Goal: Task Accomplishment & Management: Manage account settings

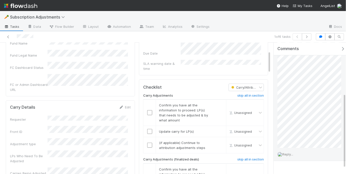
scroll to position [90, 0]
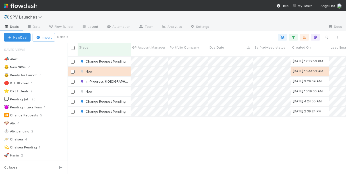
scroll to position [119, 275]
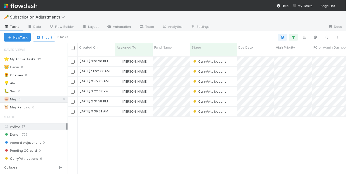
scroll to position [119, 275]
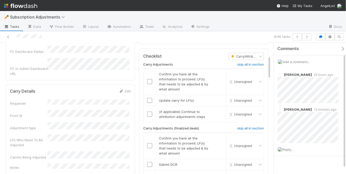
scroll to position [78, 0]
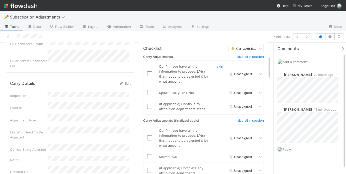
click at [148, 67] on td at bounding box center [149, 74] width 13 height 26
click at [148, 71] on input "checkbox" at bounding box center [149, 73] width 5 height 5
click at [148, 90] on input "checkbox" at bounding box center [149, 92] width 5 height 5
click at [237, 119] on h6 "skip all in section" at bounding box center [250, 121] width 27 height 4
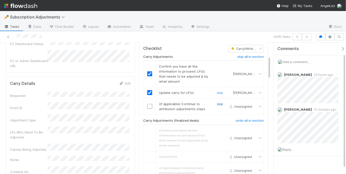
click at [217, 102] on link "skip" at bounding box center [220, 104] width 6 height 4
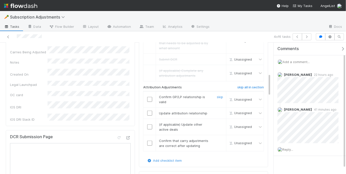
scroll to position [182, 0]
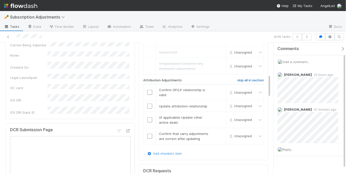
click at [246, 78] on h6 "skip all in section" at bounding box center [250, 80] width 27 height 4
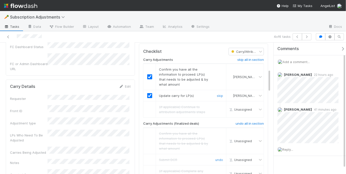
scroll to position [0, 0]
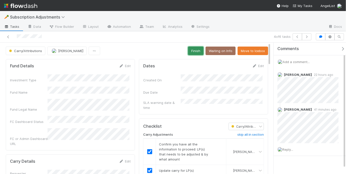
click at [191, 50] on button "Finish" at bounding box center [196, 51] width 16 height 9
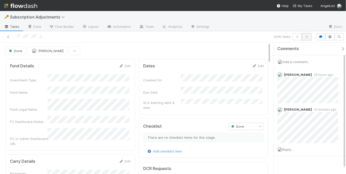
click at [311, 36] on button "button" at bounding box center [307, 36] width 10 height 7
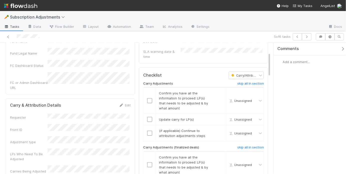
scroll to position [52, 0]
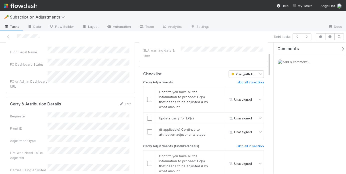
click at [291, 61] on span "Add a comment..." at bounding box center [295, 62] width 27 height 4
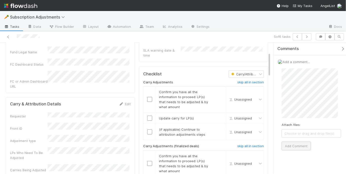
click at [296, 143] on button "Add Comment" at bounding box center [295, 146] width 29 height 9
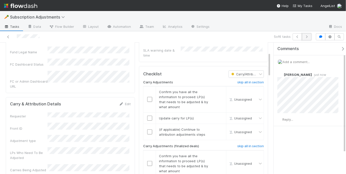
click at [305, 38] on button "button" at bounding box center [307, 36] width 10 height 7
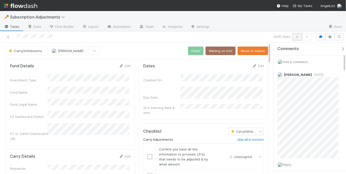
click at [298, 38] on button "button" at bounding box center [297, 36] width 10 height 7
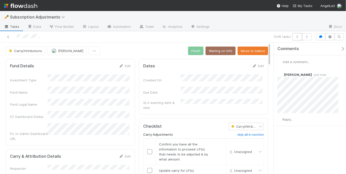
click at [298, 38] on button "button" at bounding box center [297, 36] width 10 height 7
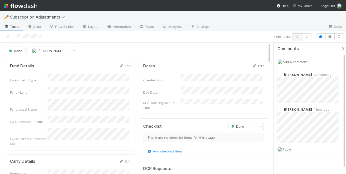
click at [295, 37] on button "button" at bounding box center [297, 36] width 10 height 7
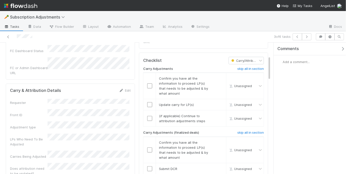
scroll to position [72, 0]
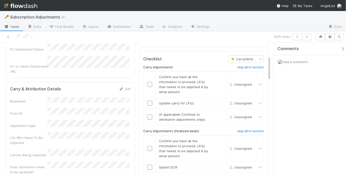
click at [296, 64] on div "Add a comment..." at bounding box center [310, 61] width 75 height 13
click at [295, 61] on span "Add a comment..." at bounding box center [295, 62] width 27 height 4
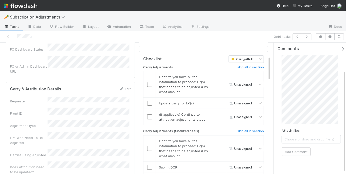
scroll to position [39, 0]
click at [301, 157] on button "Add Comment" at bounding box center [295, 157] width 29 height 9
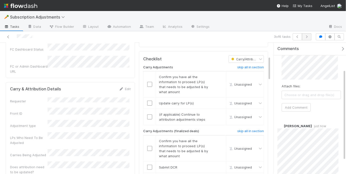
scroll to position [32, 0]
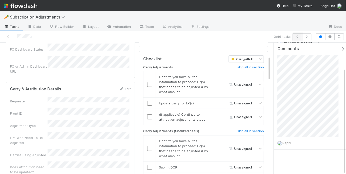
click at [298, 34] on button "button" at bounding box center [297, 36] width 10 height 7
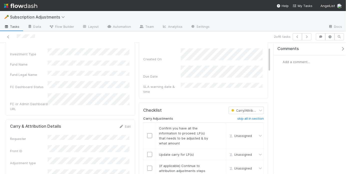
scroll to position [24, 0]
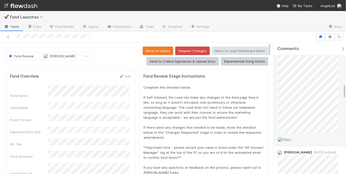
click at [291, 138] on span "Reply..." at bounding box center [287, 140] width 11 height 4
click at [289, 138] on span "Reply..." at bounding box center [287, 140] width 11 height 4
click at [296, 166] on button "Add Reply" at bounding box center [294, 170] width 22 height 9
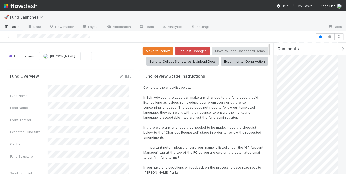
scroll to position [0, 0]
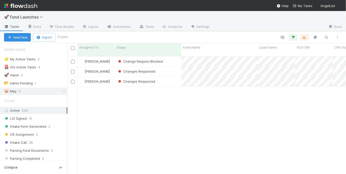
scroll to position [119, 275]
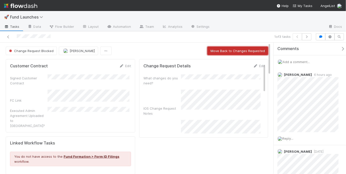
click at [218, 47] on button "Move Back to Changes Requested" at bounding box center [237, 51] width 61 height 9
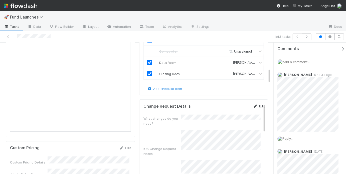
click at [255, 104] on link "Edit" at bounding box center [259, 106] width 12 height 4
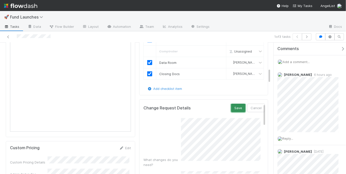
click at [236, 105] on button "Save" at bounding box center [238, 108] width 14 height 9
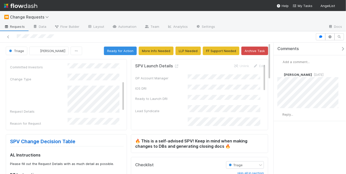
scroll to position [34, 0]
click at [56, 142] on link "SPV Change Decision Table" at bounding box center [42, 141] width 65 height 6
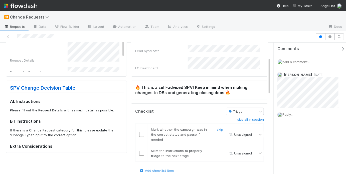
scroll to position [54, 0]
click at [139, 133] on input "checkbox" at bounding box center [141, 134] width 5 height 5
click at [141, 151] on input "checkbox" at bounding box center [141, 152] width 5 height 5
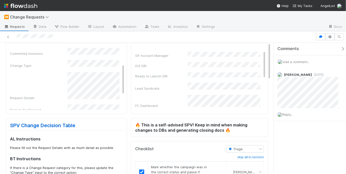
scroll to position [0, 0]
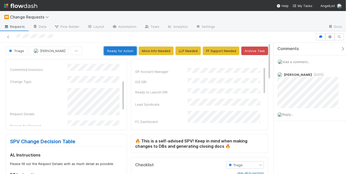
click at [118, 51] on button "Ready for Action" at bounding box center [120, 51] width 33 height 9
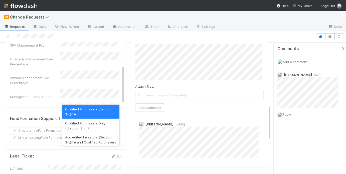
scroll to position [5, 0]
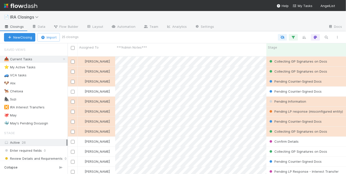
scroll to position [119, 275]
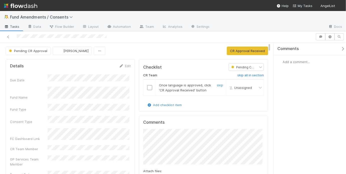
click at [149, 87] on input "checkbox" at bounding box center [149, 87] width 5 height 5
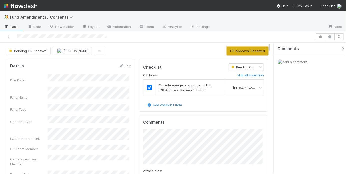
click at [233, 54] on button "CR Approval Received" at bounding box center [247, 51] width 41 height 9
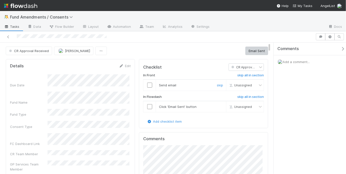
click at [150, 85] on input "checkbox" at bounding box center [149, 85] width 5 height 5
click at [149, 105] on input "checkbox" at bounding box center [149, 106] width 5 height 5
click at [254, 48] on button "Email Sent" at bounding box center [256, 51] width 23 height 9
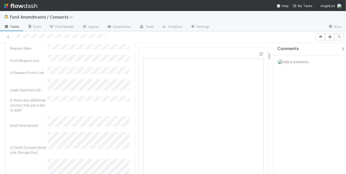
scroll to position [142, 0]
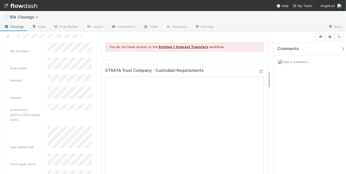
scroll to position [193, 0]
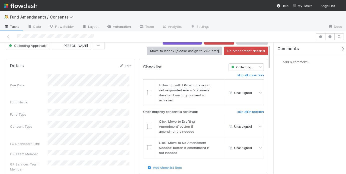
scroll to position [11, 0]
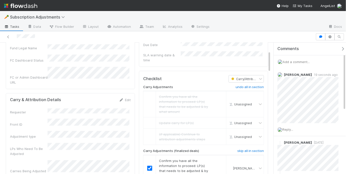
scroll to position [53, 0]
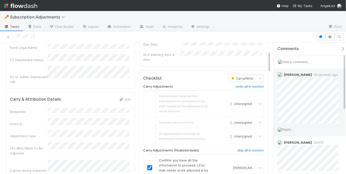
click at [291, 129] on span "Reply..." at bounding box center [287, 129] width 11 height 4
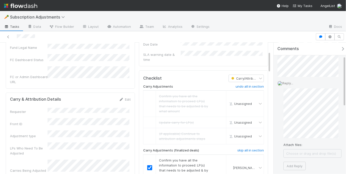
scroll to position [49, 0]
click at [295, 159] on button "Add Reply" at bounding box center [294, 163] width 22 height 9
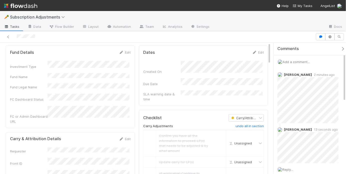
scroll to position [0, 0]
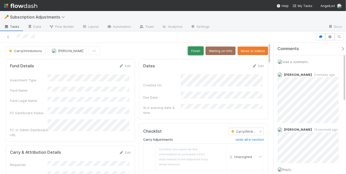
click at [194, 48] on button "Finish" at bounding box center [196, 51] width 16 height 9
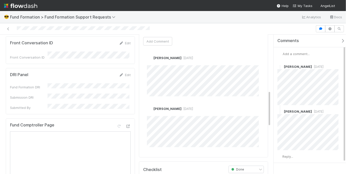
scroll to position [216, 0]
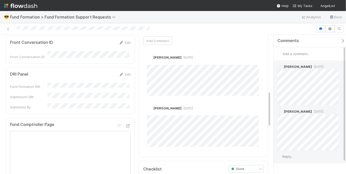
click at [288, 157] on span "Reply..." at bounding box center [287, 156] width 11 height 4
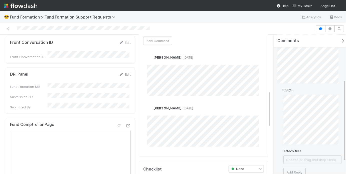
scroll to position [85, 0]
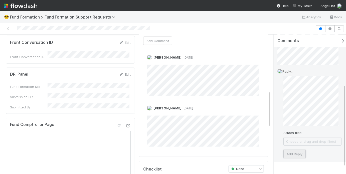
click at [285, 152] on button "Add Reply" at bounding box center [294, 154] width 22 height 9
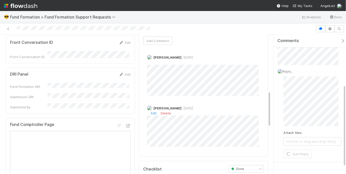
scroll to position [53, 0]
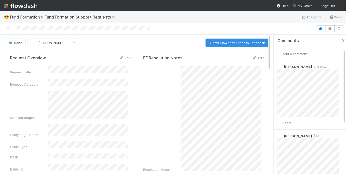
scroll to position [122, 0]
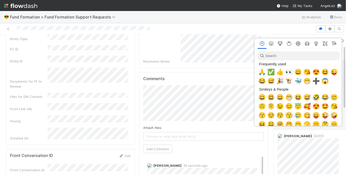
scroll to position [0, 1]
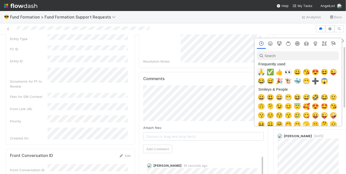
click at [262, 73] on span "🙏" at bounding box center [261, 72] width 8 height 7
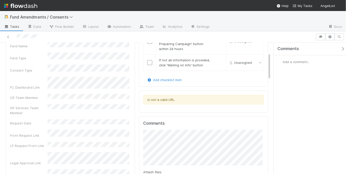
scroll to position [52, 0]
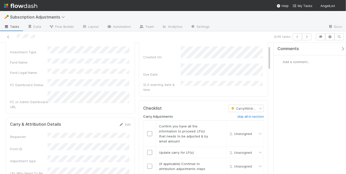
scroll to position [32, 0]
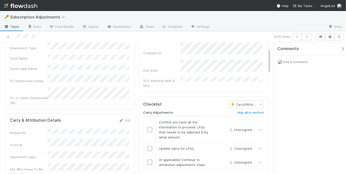
click at [294, 62] on span "Add a comment..." at bounding box center [295, 62] width 27 height 4
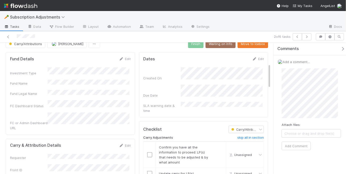
scroll to position [0, 0]
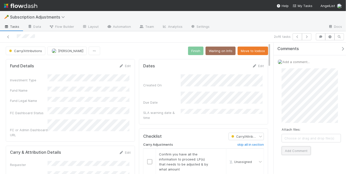
click at [305, 146] on button "Add Comment" at bounding box center [295, 150] width 29 height 9
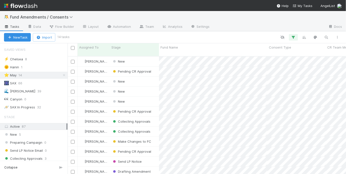
scroll to position [119, 275]
click at [31, 76] on div "⭐ [DATE]" at bounding box center [36, 75] width 64 height 6
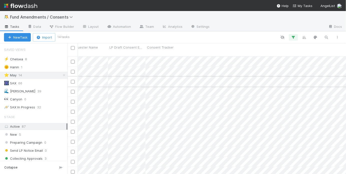
scroll to position [0, 0]
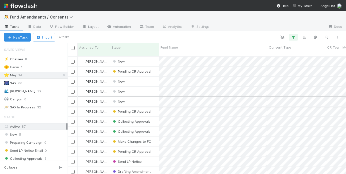
click at [143, 97] on div "New" at bounding box center [134, 102] width 49 height 10
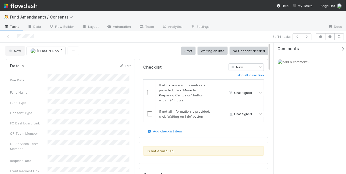
click at [18, 50] on span "New" at bounding box center [14, 51] width 13 height 4
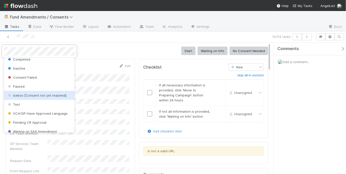
click at [29, 96] on span "Icebox [Consent not yet reached]" at bounding box center [36, 95] width 59 height 4
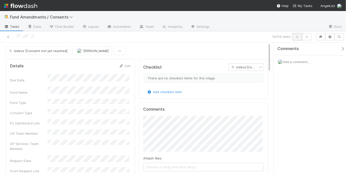
click at [300, 37] on button "button" at bounding box center [297, 36] width 10 height 7
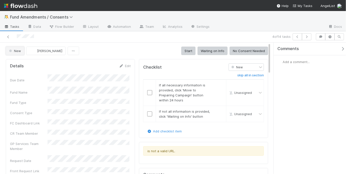
click at [15, 49] on span "New" at bounding box center [14, 51] width 13 height 4
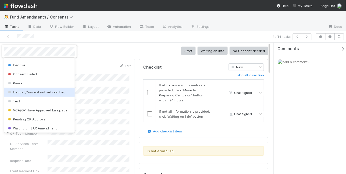
click at [33, 94] on div "Icebox [Consent not yet reached]" at bounding box center [39, 92] width 71 height 9
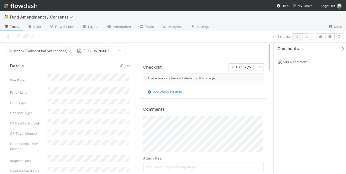
click at [297, 38] on icon "button" at bounding box center [297, 36] width 5 height 3
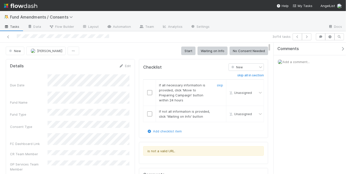
click at [149, 94] on input "checkbox" at bounding box center [149, 92] width 5 height 5
click at [217, 112] on link "skip" at bounding box center [220, 111] width 6 height 4
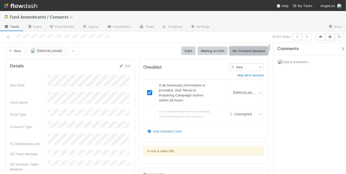
click at [243, 49] on button "No Consent Needed" at bounding box center [248, 51] width 39 height 9
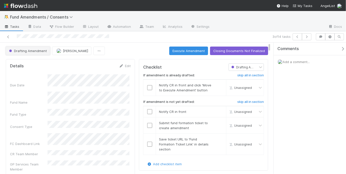
click at [21, 53] on button "Drafting Amendment" at bounding box center [28, 51] width 44 height 9
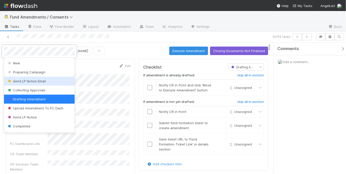
click at [42, 80] on span "Send LP Notice Email" at bounding box center [26, 81] width 39 height 4
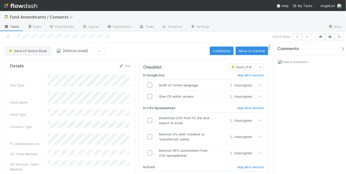
click at [33, 51] on span "Send LP Notice Email" at bounding box center [27, 51] width 39 height 4
click at [144, 52] on div at bounding box center [173, 87] width 346 height 174
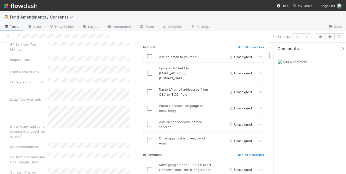
scroll to position [128, 0]
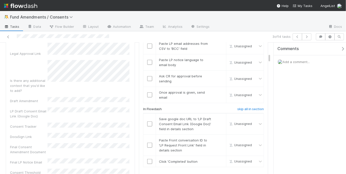
click at [93, 100] on div "Due Date Fund Name Fund Type Consent Type FC Dashboard Link CR Team Member GP S…" at bounding box center [70, 60] width 121 height 302
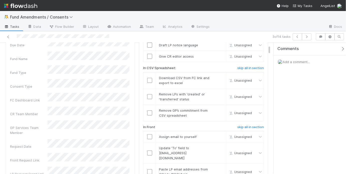
scroll to position [0, 0]
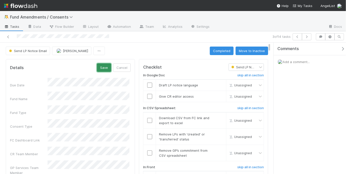
click at [101, 67] on button "Save" at bounding box center [104, 67] width 14 height 9
click at [145, 82] on td at bounding box center [149, 85] width 13 height 11
drag, startPoint x: 147, startPoint y: 84, endPoint x: 148, endPoint y: 88, distance: 4.6
click at [147, 84] on input "checkbox" at bounding box center [149, 85] width 5 height 5
click at [148, 96] on input "checkbox" at bounding box center [149, 96] width 5 height 5
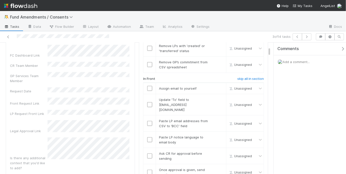
scroll to position [32, 0]
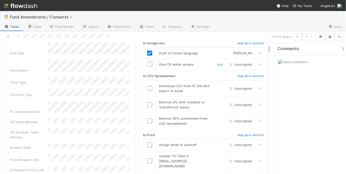
click at [147, 65] on input "checkbox" at bounding box center [149, 64] width 5 height 5
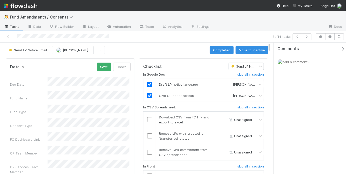
scroll to position [0, 0]
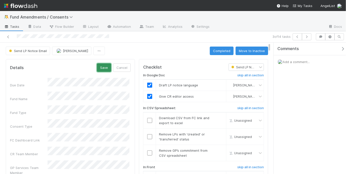
click at [104, 68] on button "Save" at bounding box center [104, 67] width 14 height 9
click at [147, 119] on input "checkbox" at bounding box center [149, 120] width 5 height 5
click at [148, 135] on input "checkbox" at bounding box center [149, 136] width 5 height 5
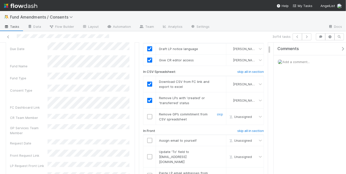
click at [149, 117] on input "checkbox" at bounding box center [149, 116] width 5 height 5
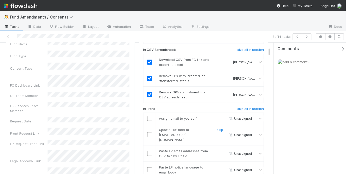
scroll to position [108, 0]
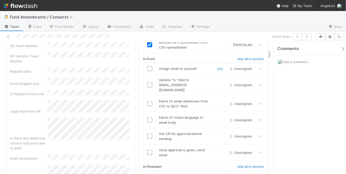
click at [148, 68] on input "checkbox" at bounding box center [149, 68] width 5 height 5
click at [149, 82] on input "checkbox" at bounding box center [149, 84] width 5 height 5
click at [150, 101] on input "checkbox" at bounding box center [149, 103] width 5 height 5
click at [149, 117] on input "checkbox" at bounding box center [149, 119] width 5 height 5
click at [149, 134] on input "checkbox" at bounding box center [149, 136] width 5 height 5
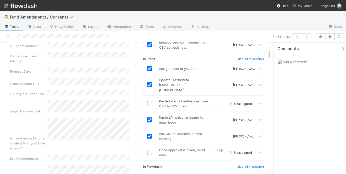
click at [147, 150] on input "checkbox" at bounding box center [149, 152] width 5 height 5
click at [149, 101] on input "checkbox" at bounding box center [149, 103] width 5 height 5
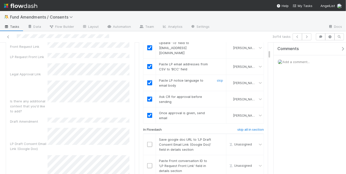
scroll to position [172, 0]
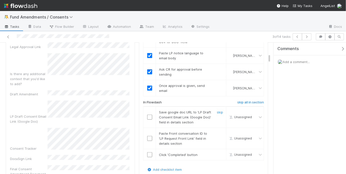
click at [149, 115] on input "checkbox" at bounding box center [149, 117] width 5 height 5
click at [148, 136] on input "checkbox" at bounding box center [149, 138] width 5 height 5
click at [146, 149] on td at bounding box center [149, 154] width 13 height 11
click at [147, 152] on input "checkbox" at bounding box center [149, 154] width 5 height 5
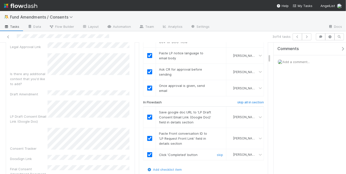
click at [147, 152] on input "checkbox" at bounding box center [149, 154] width 5 height 5
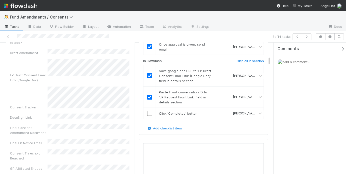
click at [80, 124] on div "Final Consent Amendment Document" at bounding box center [70, 129] width 121 height 11
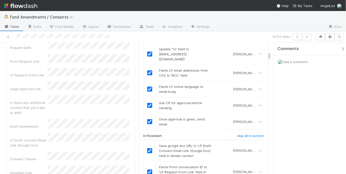
scroll to position [0, 0]
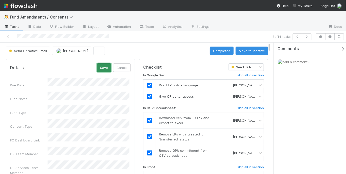
click at [98, 68] on button "Save" at bounding box center [104, 67] width 14 height 9
click at [165, 52] on div "Send LP Notice Email May Chang Completed Move to Inactive" at bounding box center [137, 51] width 262 height 9
click at [297, 37] on icon "button" at bounding box center [297, 36] width 5 height 3
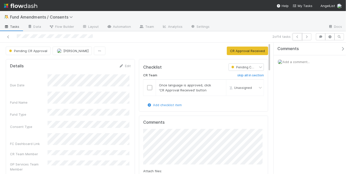
click at [297, 37] on icon "button" at bounding box center [297, 36] width 5 height 3
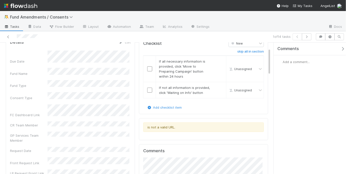
scroll to position [28, 0]
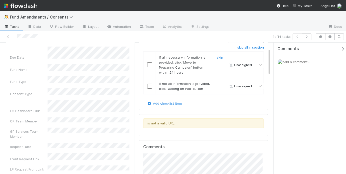
click at [149, 66] on input "checkbox" at bounding box center [149, 64] width 5 height 5
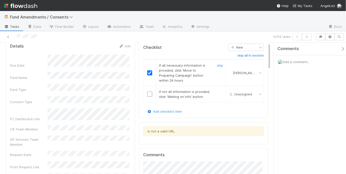
scroll to position [0, 0]
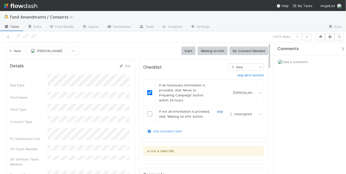
click at [219, 111] on link "skip" at bounding box center [220, 111] width 6 height 4
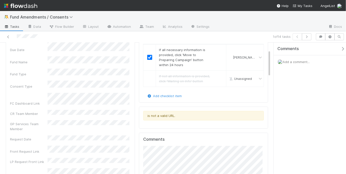
click at [294, 62] on span "Add a comment..." at bounding box center [295, 62] width 27 height 4
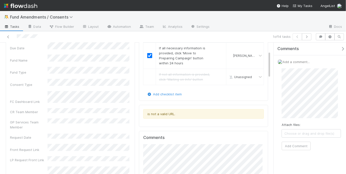
scroll to position [41, 0]
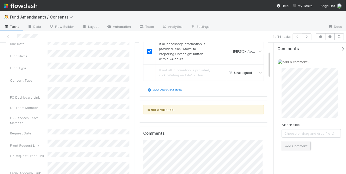
click at [304, 143] on button "Add Comment" at bounding box center [295, 146] width 29 height 9
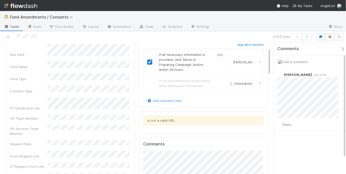
scroll to position [5, 0]
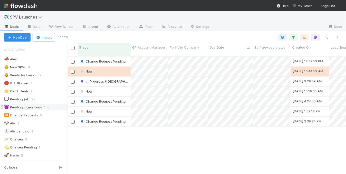
scroll to position [36, 0]
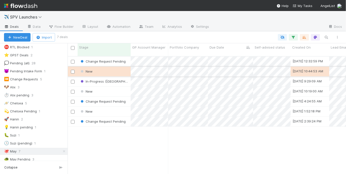
click at [120, 67] on div "New" at bounding box center [104, 72] width 53 height 10
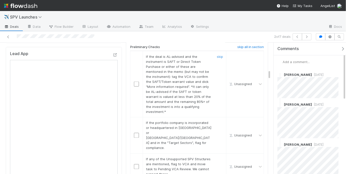
scroll to position [361, 0]
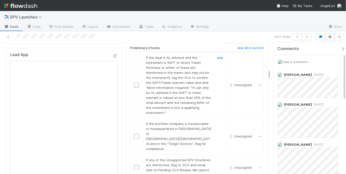
click at [220, 56] on link "skip" at bounding box center [220, 58] width 6 height 4
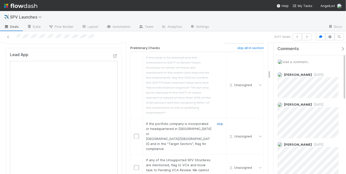
click at [217, 122] on link "skip" at bounding box center [220, 124] width 6 height 4
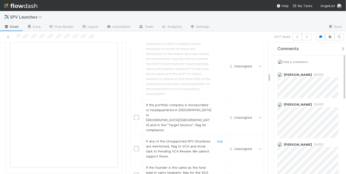
scroll to position [413, 0]
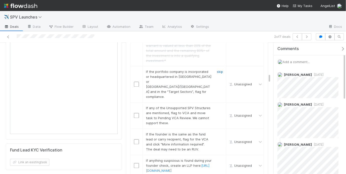
click at [217, 70] on link "skip" at bounding box center [220, 72] width 6 height 4
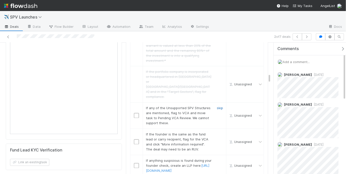
click at [219, 106] on link "skip" at bounding box center [220, 108] width 6 height 4
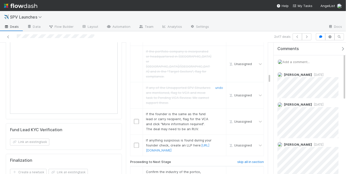
scroll to position [442, 0]
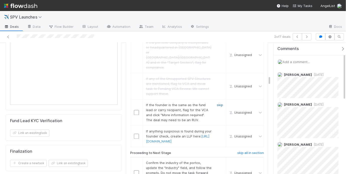
click at [218, 103] on link "skip" at bounding box center [220, 105] width 6 height 4
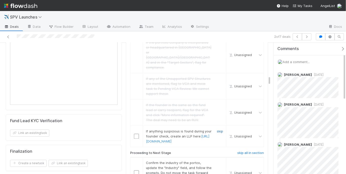
click at [218, 129] on link "skip" at bounding box center [220, 131] width 6 height 4
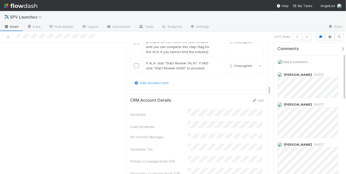
scroll to position [485, 0]
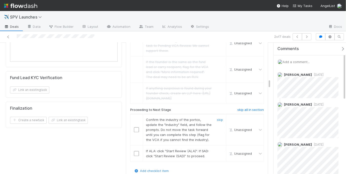
click at [134, 127] on input "checkbox" at bounding box center [136, 129] width 5 height 5
click at [134, 151] on input "checkbox" at bounding box center [136, 153] width 5 height 5
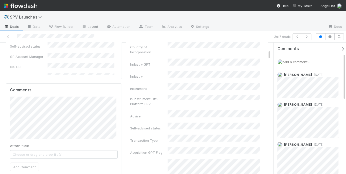
scroll to position [0, 0]
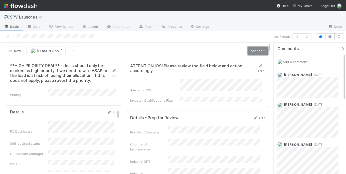
click at [251, 51] on link "Actions" at bounding box center [257, 51] width 21 height 9
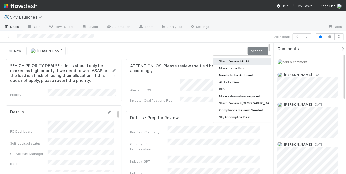
click at [242, 59] on button "Start Review (ALA)" at bounding box center [247, 61] width 68 height 7
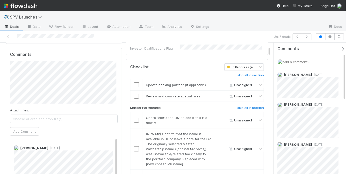
scroll to position [152, 0]
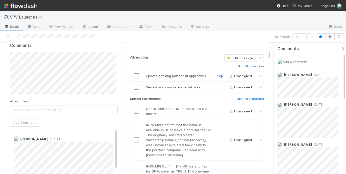
click at [220, 74] on link "skip" at bounding box center [220, 76] width 6 height 4
click at [219, 85] on link "skip" at bounding box center [220, 87] width 6 height 4
click at [218, 85] on link "skip" at bounding box center [220, 87] width 6 height 4
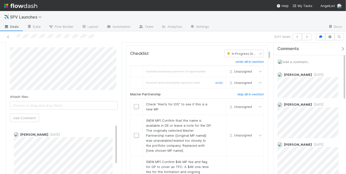
scroll to position [158, 0]
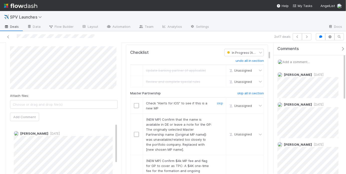
click at [136, 103] on input "checkbox" at bounding box center [136, 105] width 5 height 5
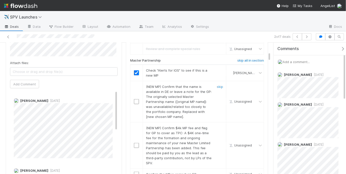
scroll to position [192, 0]
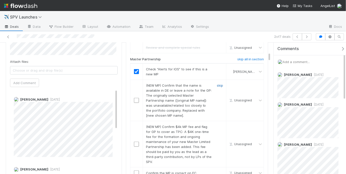
click at [218, 83] on link "skip" at bounding box center [220, 85] width 6 height 4
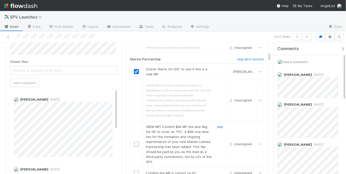
click at [217, 125] on link "skip" at bounding box center [220, 127] width 6 height 4
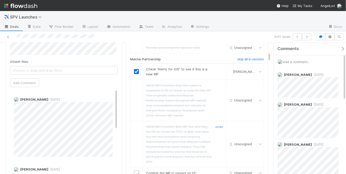
scroll to position [228, 0]
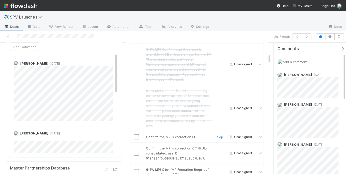
drag, startPoint x: 135, startPoint y: 128, endPoint x: 134, endPoint y: 135, distance: 6.8
click at [135, 134] on input "checkbox" at bounding box center [136, 136] width 5 height 5
click at [134, 151] on input "checkbox" at bounding box center [136, 153] width 5 height 5
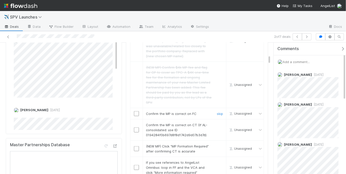
click at [136, 111] on input "checkbox" at bounding box center [136, 113] width 5 height 5
click at [134, 127] on input "checkbox" at bounding box center [136, 129] width 5 height 5
click at [219, 144] on link "skip" at bounding box center [220, 146] width 6 height 4
click at [217, 160] on link "skip" at bounding box center [220, 162] width 6 height 4
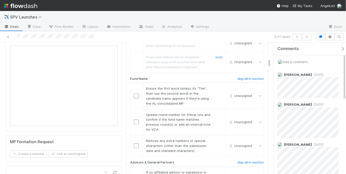
scroll to position [357, 0]
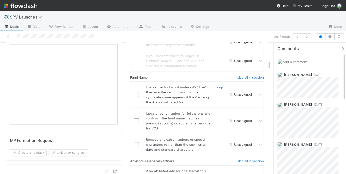
click at [218, 85] on link "skip" at bounding box center [220, 87] width 6 height 4
click at [217, 85] on link "skip" at bounding box center [220, 87] width 6 height 4
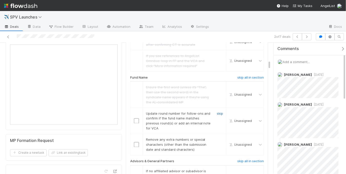
click at [220, 111] on link "skip" at bounding box center [220, 113] width 6 height 4
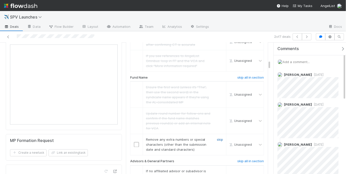
click at [217, 138] on link "skip" at bounding box center [220, 140] width 6 height 4
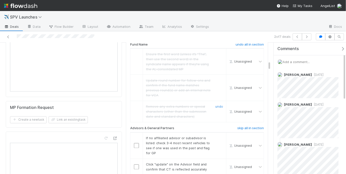
scroll to position [420, 0]
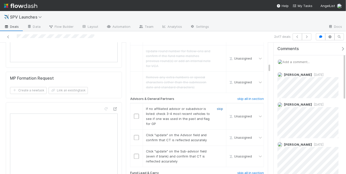
click at [218, 107] on link "skip" at bounding box center [220, 109] width 6 height 4
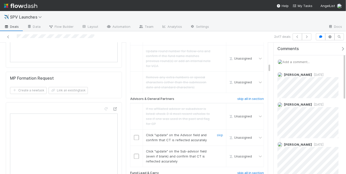
click at [136, 135] on input "checkbox" at bounding box center [136, 137] width 5 height 5
click at [135, 154] on input "checkbox" at bounding box center [136, 156] width 5 height 5
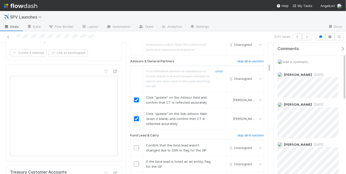
scroll to position [502, 0]
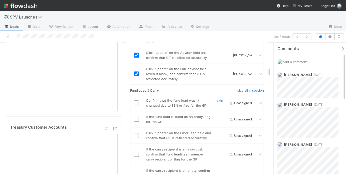
click at [135, 100] on input "checkbox" at bounding box center [136, 102] width 5 height 5
click at [217, 115] on link "skip" at bounding box center [220, 117] width 6 height 4
click at [136, 133] on input "checkbox" at bounding box center [136, 135] width 5 height 5
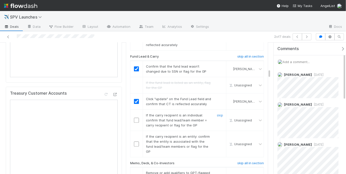
scroll to position [537, 0]
click at [217, 113] on link "skip" at bounding box center [220, 115] width 6 height 4
click at [137, 141] on input "checkbox" at bounding box center [136, 143] width 5 height 5
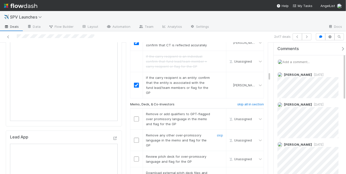
scroll to position [596, 0]
click at [137, 116] on input "checkbox" at bounding box center [136, 118] width 5 height 5
click at [136, 137] on input "checkbox" at bounding box center [136, 139] width 5 height 5
click at [136, 156] on input "checkbox" at bounding box center [136, 158] width 5 height 5
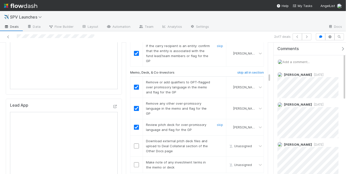
scroll to position [663, 0]
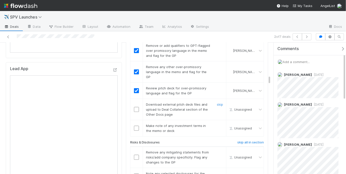
click at [136, 107] on input "checkbox" at bounding box center [136, 109] width 5 height 5
drag, startPoint x: 136, startPoint y: 108, endPoint x: 149, endPoint y: 107, distance: 13.3
click at [149, 120] on tr "Make note of any investment terms in the memo or deck skip Unassigned" at bounding box center [196, 128] width 133 height 16
click at [218, 124] on link "skip" at bounding box center [220, 126] width 6 height 4
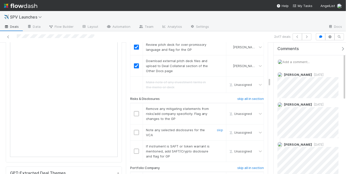
scroll to position [715, 0]
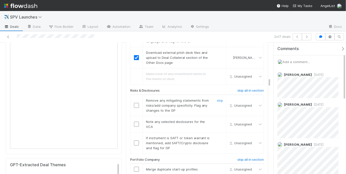
click at [134, 103] on input "checkbox" at bounding box center [136, 105] width 5 height 5
click at [135, 116] on td at bounding box center [136, 124] width 13 height 16
click at [135, 122] on input "checkbox" at bounding box center [136, 124] width 5 height 5
click at [134, 103] on input "checkbox" at bounding box center [136, 105] width 5 height 5
click at [217, 136] on link "skip" at bounding box center [220, 138] width 6 height 4
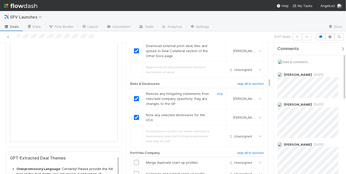
scroll to position [748, 0]
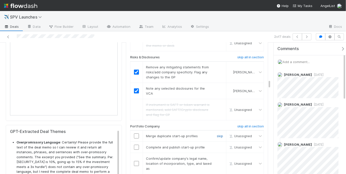
click at [217, 134] on link "skip" at bounding box center [220, 136] width 6 height 4
click at [135, 145] on input "checkbox" at bounding box center [136, 147] width 5 height 5
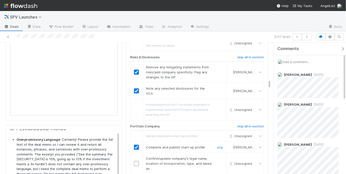
scroll to position [3, 0]
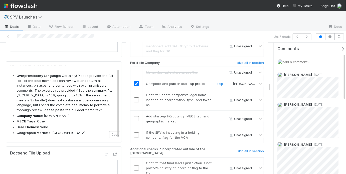
click at [76, 119] on li "MECE Tags : Other" at bounding box center [68, 121] width 102 height 5
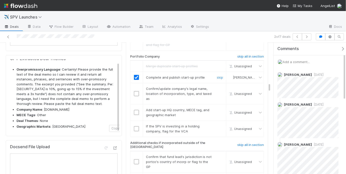
scroll to position [819, 0]
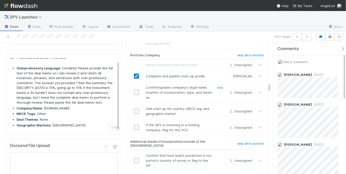
click at [134, 90] on input "checkbox" at bounding box center [136, 92] width 5 height 5
click at [136, 109] on input "checkbox" at bounding box center [136, 111] width 5 height 5
click at [219, 123] on link "skip" at bounding box center [220, 125] width 6 height 4
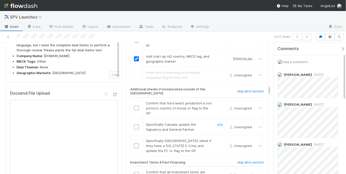
scroll to position [877, 0]
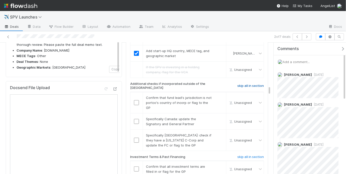
click at [241, 84] on h6 "skip all in section" at bounding box center [250, 86] width 27 height 4
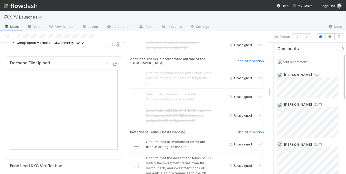
scroll to position [905, 0]
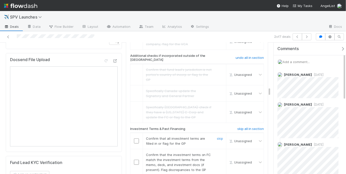
click at [139, 138] on div at bounding box center [136, 140] width 12 height 5
click at [137, 138] on input "checkbox" at bounding box center [136, 140] width 5 height 5
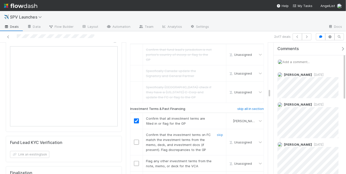
scroll to position [947, 0]
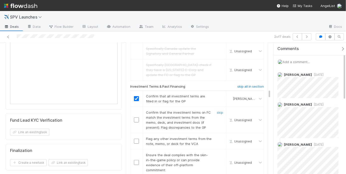
click at [136, 117] on input "checkbox" at bounding box center [136, 119] width 5 height 5
click at [219, 137] on link "skip" at bounding box center [220, 139] width 6 height 4
click at [136, 160] on input "checkbox" at bounding box center [136, 162] width 5 height 5
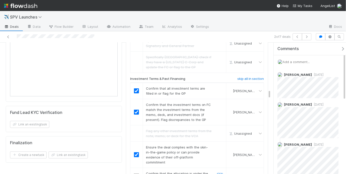
click at [134, 173] on input "checkbox" at bounding box center [136, 175] width 5 height 5
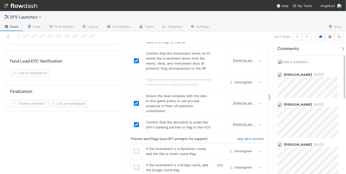
scroll to position [1033, 0]
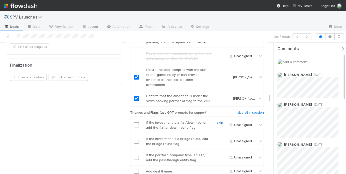
click at [217, 120] on link "skip" at bounding box center [220, 122] width 6 height 4
click at [218, 137] on link "skip" at bounding box center [220, 139] width 6 height 4
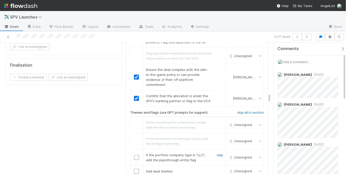
click at [217, 153] on link "skip" at bounding box center [220, 155] width 6 height 4
click at [217, 169] on link "skip" at bounding box center [220, 171] width 6 height 4
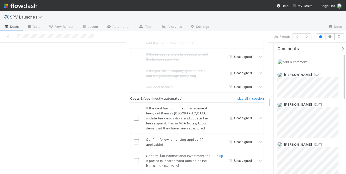
scroll to position [1140, 0]
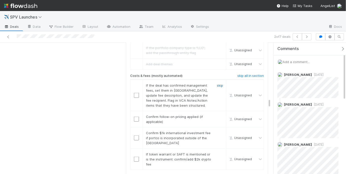
click at [218, 83] on link "skip" at bounding box center [220, 85] width 6 height 4
click at [219, 115] on link "skip" at bounding box center [220, 117] width 6 height 4
click at [217, 83] on link "skip" at bounding box center [220, 85] width 6 height 4
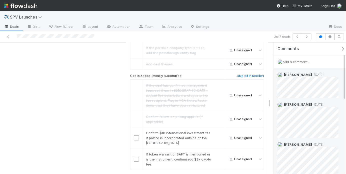
scroll to position [72, 0]
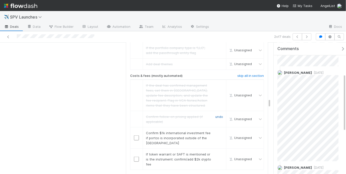
click at [215, 115] on link "undo" at bounding box center [219, 117] width 8 height 4
click at [136, 117] on input "checkbox" at bounding box center [136, 119] width 5 height 5
click at [217, 131] on link "skip" at bounding box center [220, 133] width 6 height 4
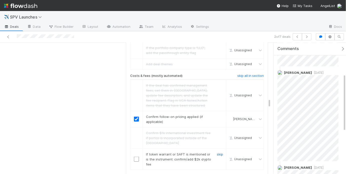
click at [217, 152] on link "skip" at bounding box center [220, 154] width 6 height 4
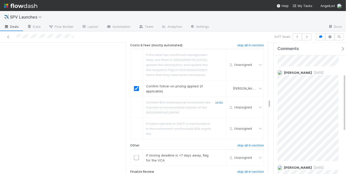
scroll to position [1173, 0]
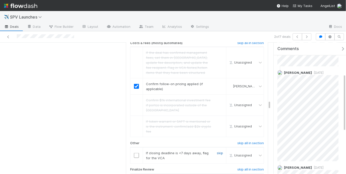
click at [218, 151] on link "skip" at bounding box center [220, 153] width 6 height 4
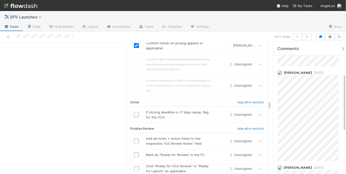
scroll to position [1214, 0]
click at [217, 109] on link "skip" at bounding box center [220, 111] width 6 height 4
click at [135, 138] on input "checkbox" at bounding box center [136, 140] width 5 height 5
click at [137, 152] on input "checkbox" at bounding box center [136, 154] width 5 height 5
click at [137, 165] on input "checkbox" at bounding box center [136, 167] width 5 height 5
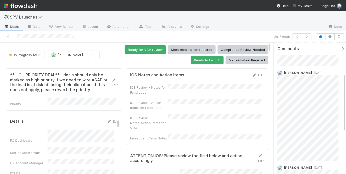
scroll to position [0, 0]
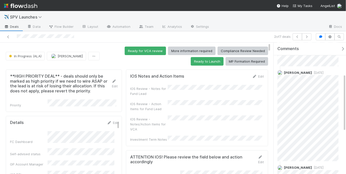
click at [181, 104] on div "IOS Review - Action Items for Fund Lead" at bounding box center [197, 105] width 134 height 11
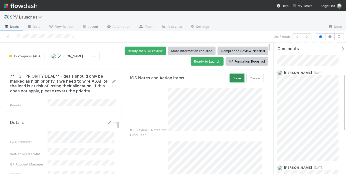
click at [233, 79] on button "Save" at bounding box center [237, 78] width 14 height 9
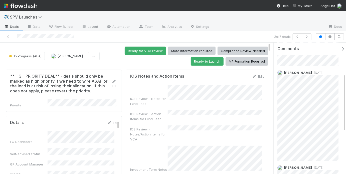
click at [168, 65] on div "Ready for VCA review More information required Compliance Review Needed Ready t…" at bounding box center [185, 56] width 166 height 19
click at [197, 64] on button "Ready to Launch" at bounding box center [207, 61] width 33 height 9
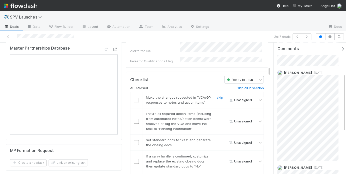
scroll to position [360, 0]
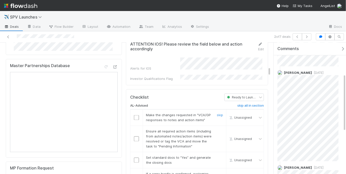
click at [134, 115] on input "checkbox" at bounding box center [136, 117] width 5 height 5
click at [135, 136] on input "checkbox" at bounding box center [136, 138] width 5 height 5
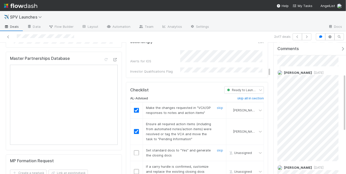
scroll to position [1755, 0]
click at [137, 150] on input "checkbox" at bounding box center [136, 152] width 5 height 5
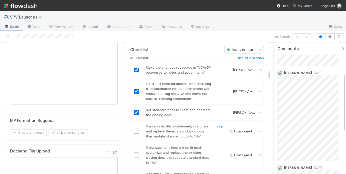
scroll to position [408, 0]
click at [134, 128] on input "checkbox" at bounding box center [136, 130] width 5 height 5
click at [217, 145] on link "skip" at bounding box center [220, 147] width 6 height 4
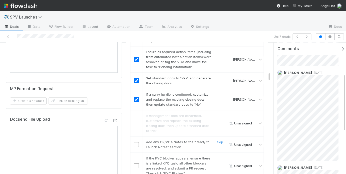
scroll to position [1778, 0]
click at [135, 142] on input "checkbox" at bounding box center [136, 144] width 5 height 5
click at [217, 156] on link "skip" at bounding box center [220, 158] width 6 height 4
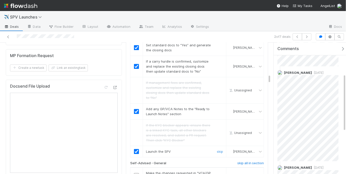
scroll to position [1797, 0]
click at [241, 160] on h6 "skip all in section" at bounding box center [250, 162] width 27 height 4
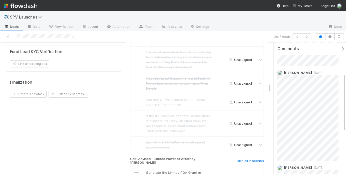
scroll to position [1833, 0]
click at [241, 159] on h6 "skip all in section" at bounding box center [250, 161] width 27 height 4
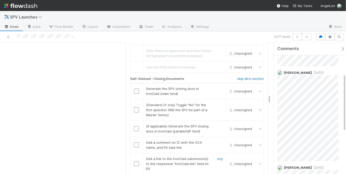
scroll to position [1841, 0]
click at [243, 77] on h6 "skip all in section" at bounding box center [250, 79] width 27 height 4
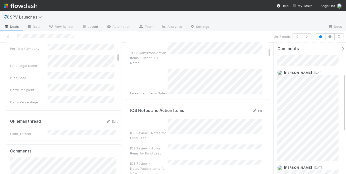
scroll to position [77, 0]
click at [10, 37] on icon at bounding box center [8, 36] width 5 height 3
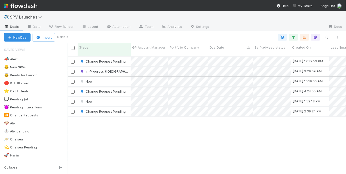
scroll to position [119, 275]
click at [122, 77] on div "New" at bounding box center [104, 82] width 53 height 10
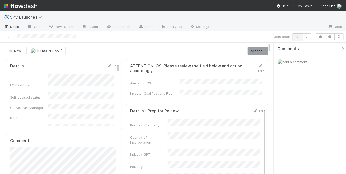
click at [297, 37] on icon "button" at bounding box center [297, 36] width 5 height 3
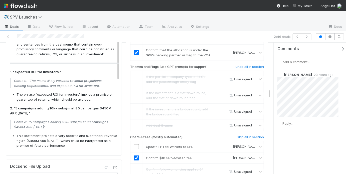
scroll to position [1062, 0]
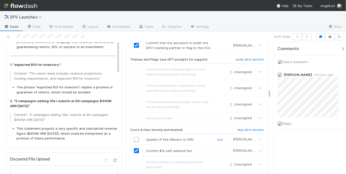
click at [136, 137] on input "checkbox" at bounding box center [136, 139] width 5 height 5
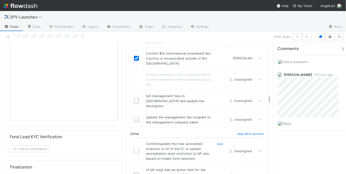
scroll to position [1175, 0]
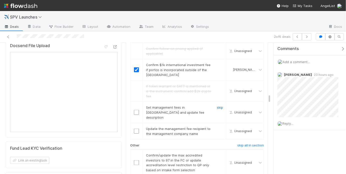
click at [219, 105] on link "skip" at bounding box center [220, 107] width 6 height 4
click at [218, 105] on link "undo" at bounding box center [219, 107] width 8 height 4
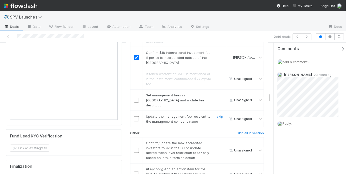
scroll to position [1128, 0]
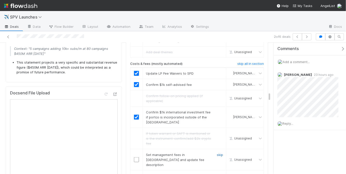
click at [217, 153] on link "skip" at bounding box center [220, 155] width 6 height 4
click at [218, 174] on link "skip" at bounding box center [220, 176] width 6 height 4
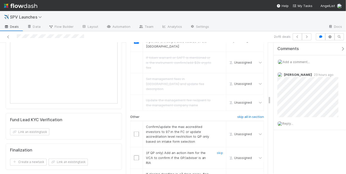
scroll to position [1208, 0]
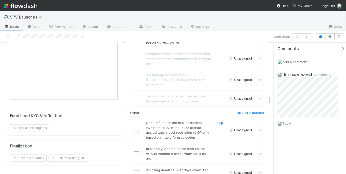
click at [134, 128] on input "checkbox" at bounding box center [136, 130] width 5 height 5
click at [219, 147] on link "skip" at bounding box center [220, 149] width 6 height 4
click at [218, 168] on link "skip" at bounding box center [220, 170] width 6 height 4
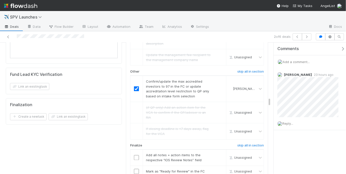
scroll to position [1253, 0]
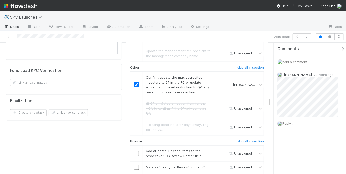
click at [137, 162] on td at bounding box center [136, 167] width 13 height 11
click at [135, 165] on input "checkbox" at bounding box center [136, 167] width 5 height 5
click at [135, 151] on input "checkbox" at bounding box center [136, 153] width 5 height 5
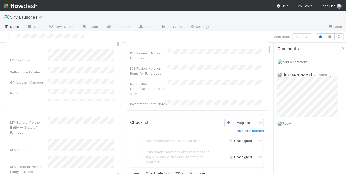
scroll to position [0, 0]
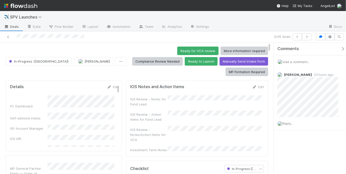
click at [163, 112] on div "IOS Review - Action Items for Fund Lead" at bounding box center [149, 117] width 38 height 10
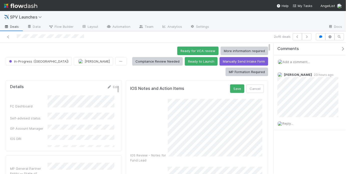
click at [164, 126] on div "IOS Review - Notes for Fund Lead" at bounding box center [197, 131] width 134 height 64
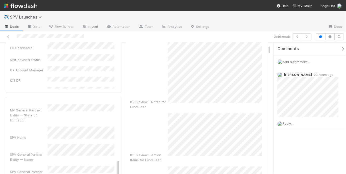
scroll to position [73, 0]
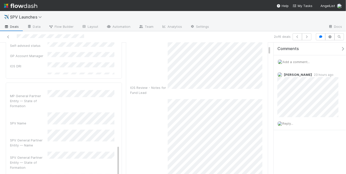
click at [160, 166] on div "IOS Review - Action Items for Fund Lead" at bounding box center [197, 148] width 134 height 99
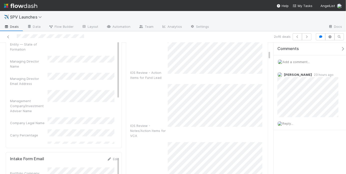
scroll to position [197, 0]
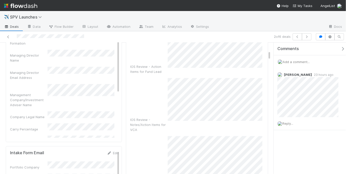
click at [163, 136] on div "Investment Term Notes" at bounding box center [197, 163] width 134 height 54
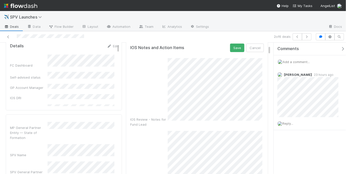
scroll to position [0, 0]
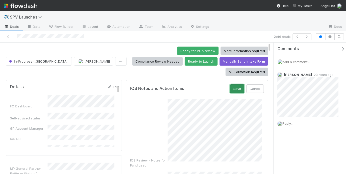
click at [238, 84] on button "Save" at bounding box center [237, 88] width 14 height 9
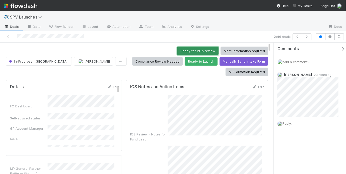
click at [177, 49] on button "Ready for VCA review" at bounding box center [197, 51] width 41 height 9
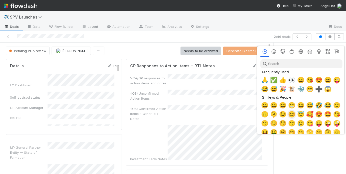
scroll to position [0, 1]
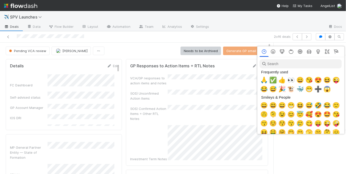
click at [274, 81] on span "✅" at bounding box center [273, 80] width 8 height 7
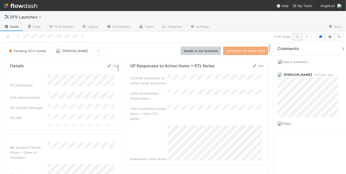
click at [293, 36] on button "button" at bounding box center [297, 36] width 10 height 7
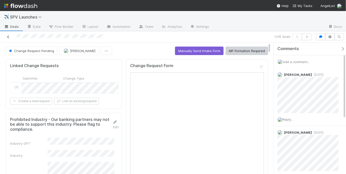
click at [9, 38] on icon at bounding box center [8, 36] width 5 height 3
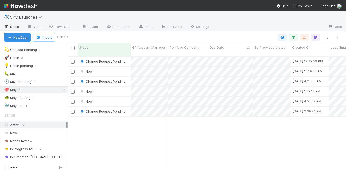
scroll to position [106, 0]
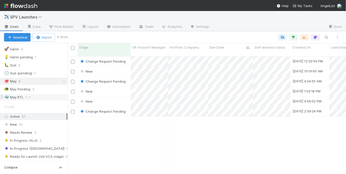
click at [40, 94] on div "🐳 May RTL 1" at bounding box center [36, 97] width 64 height 6
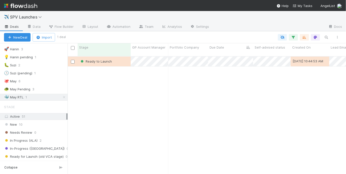
scroll to position [119, 275]
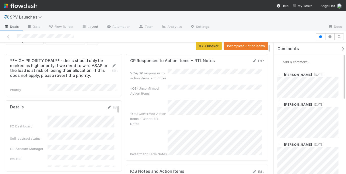
scroll to position [9, 0]
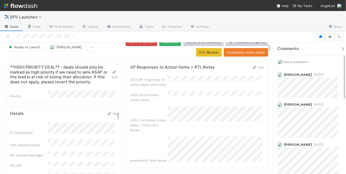
click at [309, 60] on span "Add a comment..." at bounding box center [295, 62] width 27 height 4
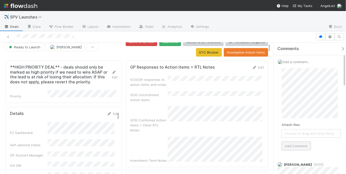
click at [292, 144] on button "Add Comment" at bounding box center [295, 146] width 29 height 9
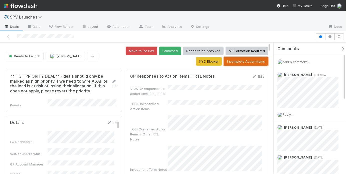
click at [239, 60] on button "Incomplete Action Items" at bounding box center [246, 61] width 44 height 9
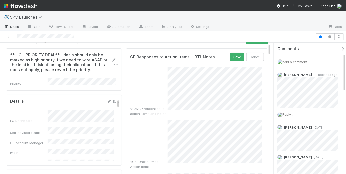
scroll to position [11, 0]
click at [236, 57] on button "Save" at bounding box center [237, 56] width 14 height 9
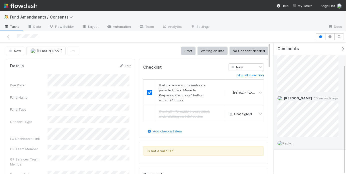
click at [292, 143] on span "Reply..." at bounding box center [287, 143] width 11 height 4
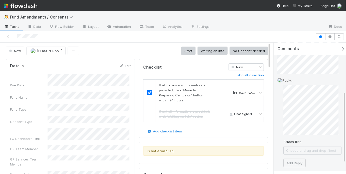
scroll to position [93, 0]
click at [299, 155] on button "Add Reply" at bounding box center [294, 159] width 22 height 9
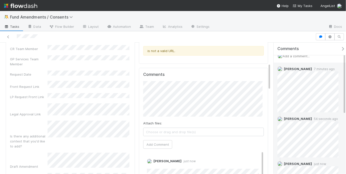
scroll to position [7, 0]
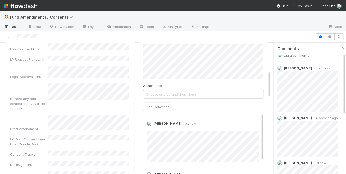
click at [72, 128] on div "Due Date Fund Name Fund Type Consent Type FC Dashboard Link CR Team Member GP S…" at bounding box center [70, 88] width 121 height 302
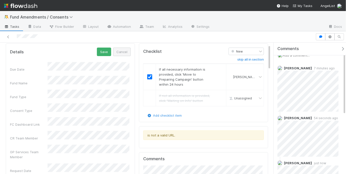
scroll to position [0, 0]
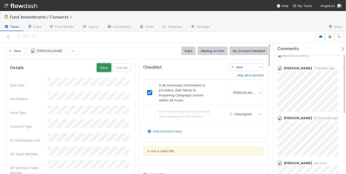
click at [104, 68] on button "Save" at bounding box center [104, 67] width 14 height 9
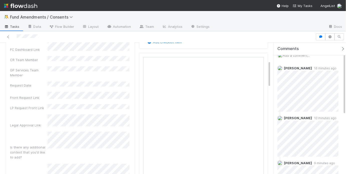
click at [114, 70] on div "Due Date Fund Name Fund Type Consent Type FC Dashboard Link CR Team Member GP S…" at bounding box center [70, 141] width 121 height 313
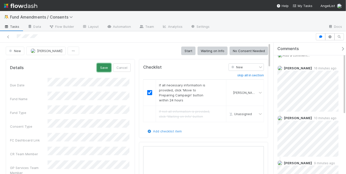
click at [105, 68] on button "Save" at bounding box center [104, 67] width 14 height 9
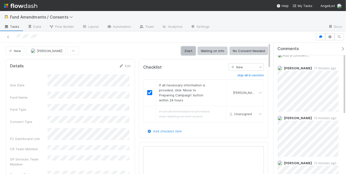
click at [187, 51] on button "Start" at bounding box center [188, 51] width 14 height 9
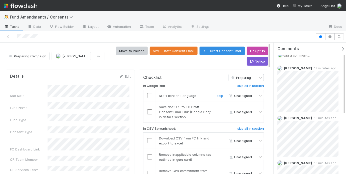
click at [150, 97] on input "checkbox" at bounding box center [149, 95] width 5 height 5
click at [149, 109] on input "checkbox" at bounding box center [149, 111] width 5 height 5
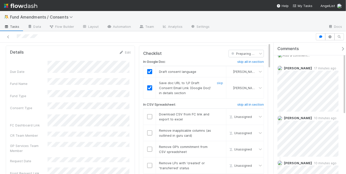
scroll to position [36, 0]
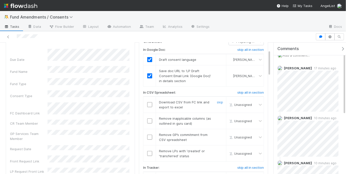
click at [148, 100] on td at bounding box center [149, 105] width 13 height 16
click at [149, 100] on td at bounding box center [149, 105] width 13 height 16
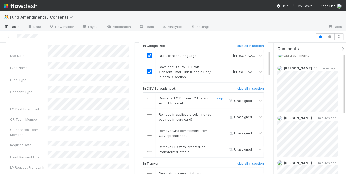
scroll to position [42, 0]
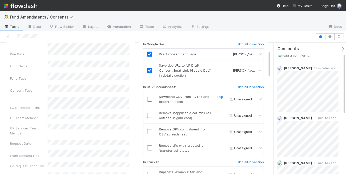
click at [149, 97] on input "checkbox" at bounding box center [149, 99] width 5 height 5
click at [149, 113] on input "checkbox" at bounding box center [149, 115] width 5 height 5
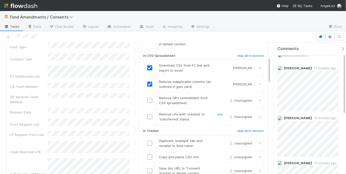
scroll to position [74, 0]
click at [148, 98] on input "checkbox" at bounding box center [149, 99] width 5 height 5
click at [148, 115] on input "checkbox" at bounding box center [149, 115] width 5 height 5
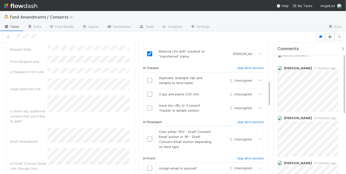
scroll to position [124, 0]
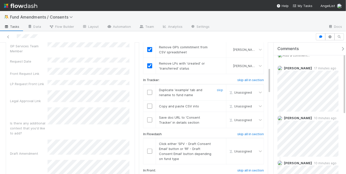
click at [149, 90] on input "checkbox" at bounding box center [149, 92] width 5 height 5
click at [147, 104] on input "checkbox" at bounding box center [149, 106] width 5 height 5
click at [148, 120] on input "checkbox" at bounding box center [149, 119] width 5 height 5
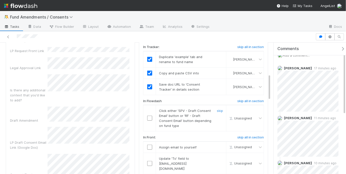
click at [150, 117] on input "checkbox" at bounding box center [149, 118] width 5 height 5
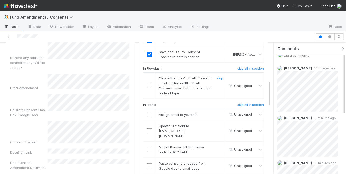
click at [148, 85] on input "checkbox" at bounding box center [149, 85] width 5 height 5
click at [149, 112] on input "checkbox" at bounding box center [149, 114] width 5 height 5
click at [149, 128] on input "checkbox" at bounding box center [149, 130] width 5 height 5
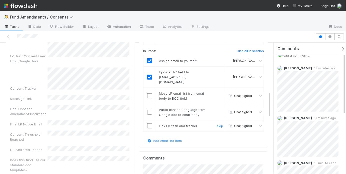
scroll to position [243, 0]
click at [149, 92] on td at bounding box center [149, 95] width 13 height 16
click at [149, 93] on input "checkbox" at bounding box center [149, 95] width 5 height 5
click at [149, 109] on input "checkbox" at bounding box center [149, 111] width 5 height 5
click at [149, 123] on input "checkbox" at bounding box center [149, 125] width 5 height 5
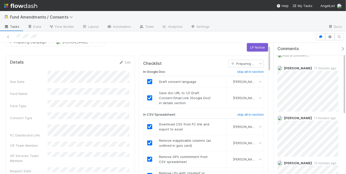
scroll to position [0, 0]
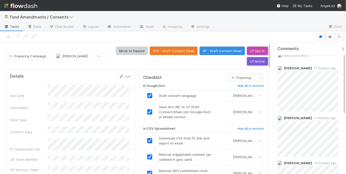
click at [199, 63] on div "Move to Paused SPV - Draft Consent Email RF - Draft Consent Email LP Opt-In LP …" at bounding box center [187, 56] width 162 height 19
click at [181, 51] on button "SPV - Draft Consent Email" at bounding box center [174, 51] width 48 height 9
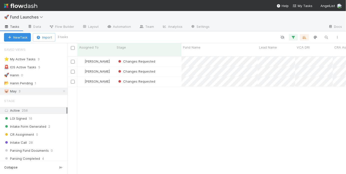
scroll to position [119, 275]
click at [172, 77] on div "Changes Requested" at bounding box center [148, 82] width 66 height 10
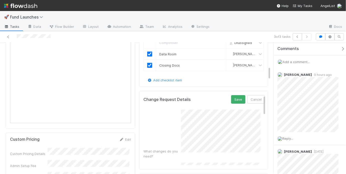
scroll to position [227, 0]
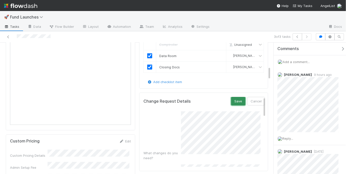
click at [231, 97] on button "Save" at bounding box center [238, 101] width 14 height 9
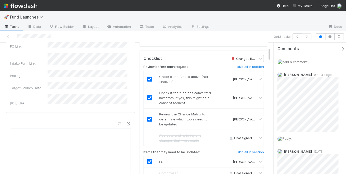
scroll to position [0, 0]
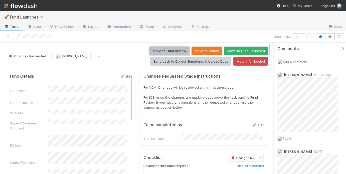
click at [180, 52] on button "Move to Fund Review" at bounding box center [169, 51] width 40 height 9
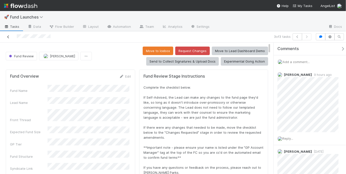
click at [9, 36] on icon at bounding box center [8, 36] width 5 height 3
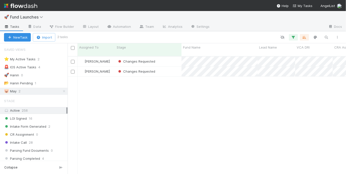
scroll to position [119, 275]
click at [171, 59] on div "Changes Requested" at bounding box center [148, 62] width 66 height 10
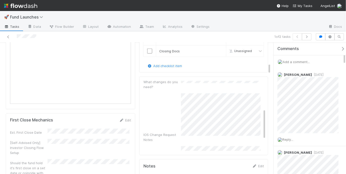
scroll to position [67, 0]
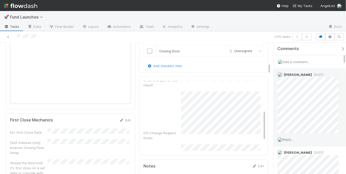
click at [339, 101] on div "Durga Arjun 1 day ago" at bounding box center [309, 100] width 72 height 65
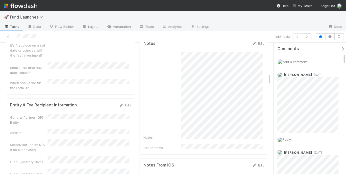
scroll to position [376, 0]
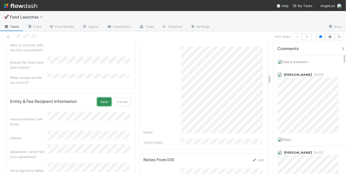
click at [104, 98] on button "Save" at bounding box center [104, 102] width 14 height 9
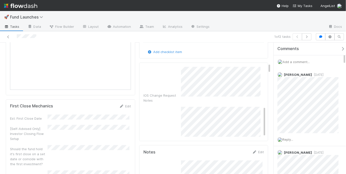
scroll to position [260, 0]
click at [171, 115] on div "Historical Change Requests" at bounding box center [203, 133] width 121 height 49
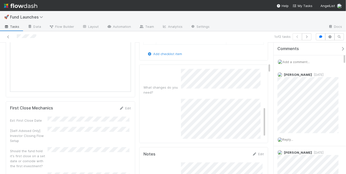
scroll to position [0, 0]
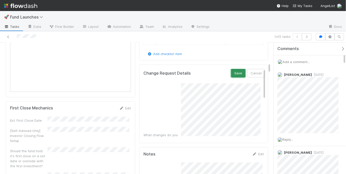
click at [236, 71] on button "Save" at bounding box center [238, 73] width 14 height 9
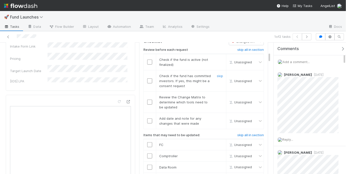
scroll to position [120, 0]
click at [147, 62] on input "checkbox" at bounding box center [149, 63] width 5 height 5
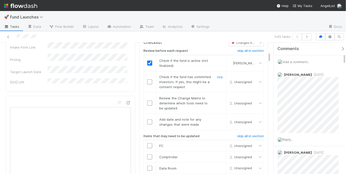
click at [148, 80] on input "checkbox" at bounding box center [149, 81] width 5 height 5
click at [148, 101] on input "checkbox" at bounding box center [149, 103] width 5 height 5
click at [148, 119] on input "checkbox" at bounding box center [149, 121] width 5 height 5
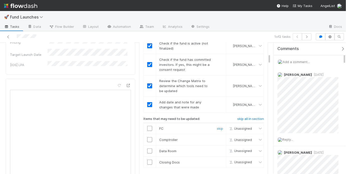
scroll to position [144, 0]
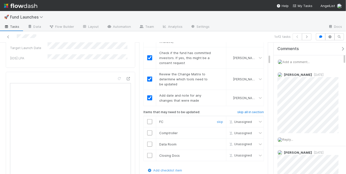
click at [148, 119] on input "checkbox" at bounding box center [149, 121] width 5 height 5
click at [217, 131] on link "skip" at bounding box center [220, 133] width 6 height 4
click at [217, 142] on link "skip" at bounding box center [220, 144] width 6 height 4
click at [217, 153] on link "skip" at bounding box center [220, 155] width 6 height 4
click at [218, 142] on link "skip" at bounding box center [220, 144] width 6 height 4
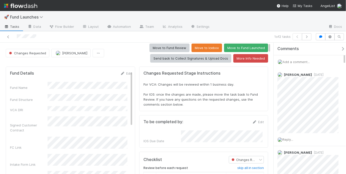
scroll to position [0, 0]
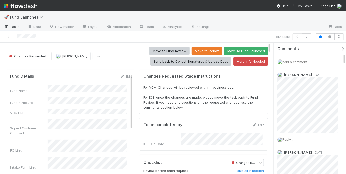
click at [296, 58] on div "Add a comment..." at bounding box center [310, 61] width 75 height 13
click at [165, 49] on button "Move to Fund Review" at bounding box center [169, 51] width 40 height 9
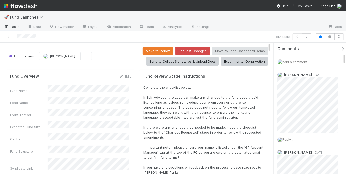
click at [295, 60] on span "Add a comment..." at bounding box center [295, 62] width 27 height 4
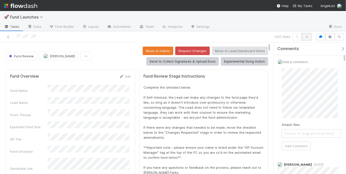
click at [307, 35] on icon "button" at bounding box center [306, 36] width 5 height 3
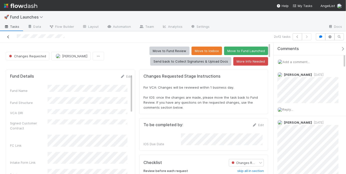
click at [9, 36] on icon at bounding box center [8, 36] width 5 height 3
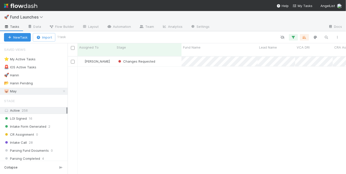
scroll to position [119, 275]
click at [80, 100] on div "May Chang Changes Requested 7/18/25, 4:19:48 PM 8/12/25, 1:59:36 PM 0 1" at bounding box center [207, 118] width 278 height 122
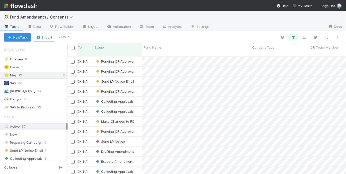
scroll to position [2, 25]
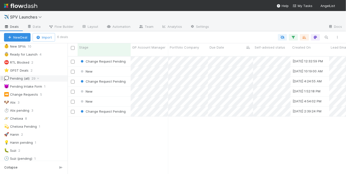
scroll to position [25, 0]
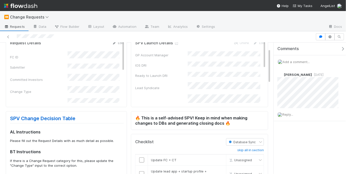
scroll to position [24, 0]
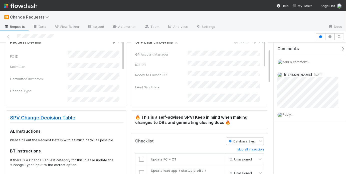
click at [69, 115] on link "SPV Change Decision Table" at bounding box center [42, 118] width 65 height 6
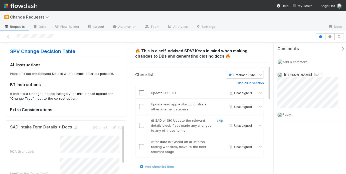
scroll to position [91, 0]
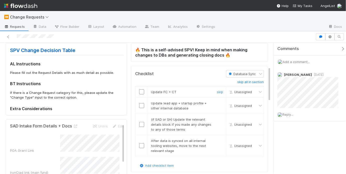
click at [139, 92] on input "checkbox" at bounding box center [141, 91] width 5 height 5
click at [142, 103] on input "checkbox" at bounding box center [141, 105] width 5 height 5
click at [217, 117] on link "skip" at bounding box center [220, 119] width 6 height 4
click at [141, 144] on input "checkbox" at bounding box center [141, 145] width 5 height 5
click at [219, 117] on link "skip" at bounding box center [220, 119] width 6 height 4
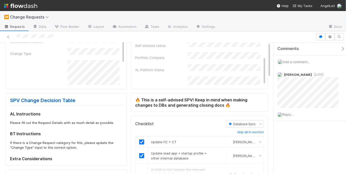
scroll to position [0, 0]
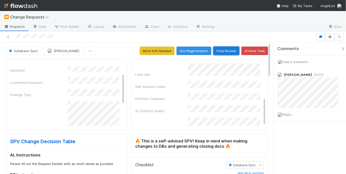
click at [226, 50] on button "Final Review" at bounding box center [226, 51] width 26 height 9
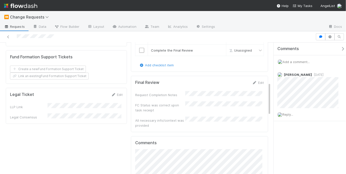
scroll to position [165, 0]
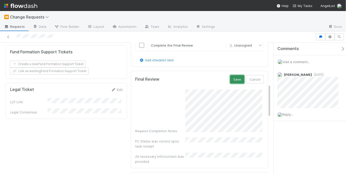
click at [237, 75] on button "Save" at bounding box center [237, 79] width 14 height 9
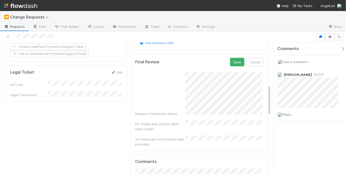
scroll to position [190, 0]
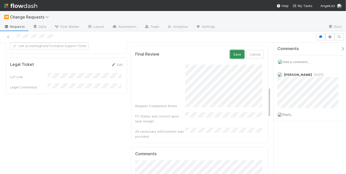
click at [230, 54] on button "Save" at bounding box center [237, 54] width 14 height 9
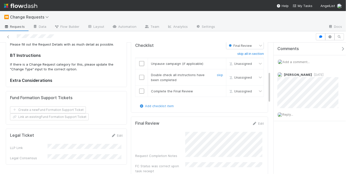
scroll to position [116, 0]
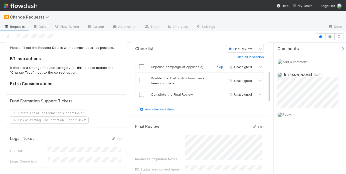
click at [217, 67] on link "skip" at bounding box center [220, 67] width 6 height 4
click at [140, 81] on input "checkbox" at bounding box center [141, 80] width 5 height 5
checkbox input "true"
click at [140, 92] on input "checkbox" at bounding box center [141, 94] width 5 height 5
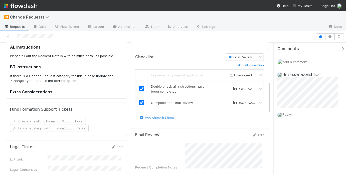
scroll to position [0, 0]
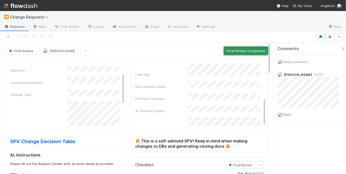
click at [244, 52] on button "Final Review Completed" at bounding box center [246, 51] width 44 height 9
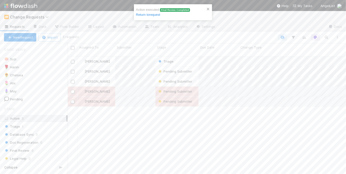
scroll to position [119, 275]
